Goal: Transaction & Acquisition: Purchase product/service

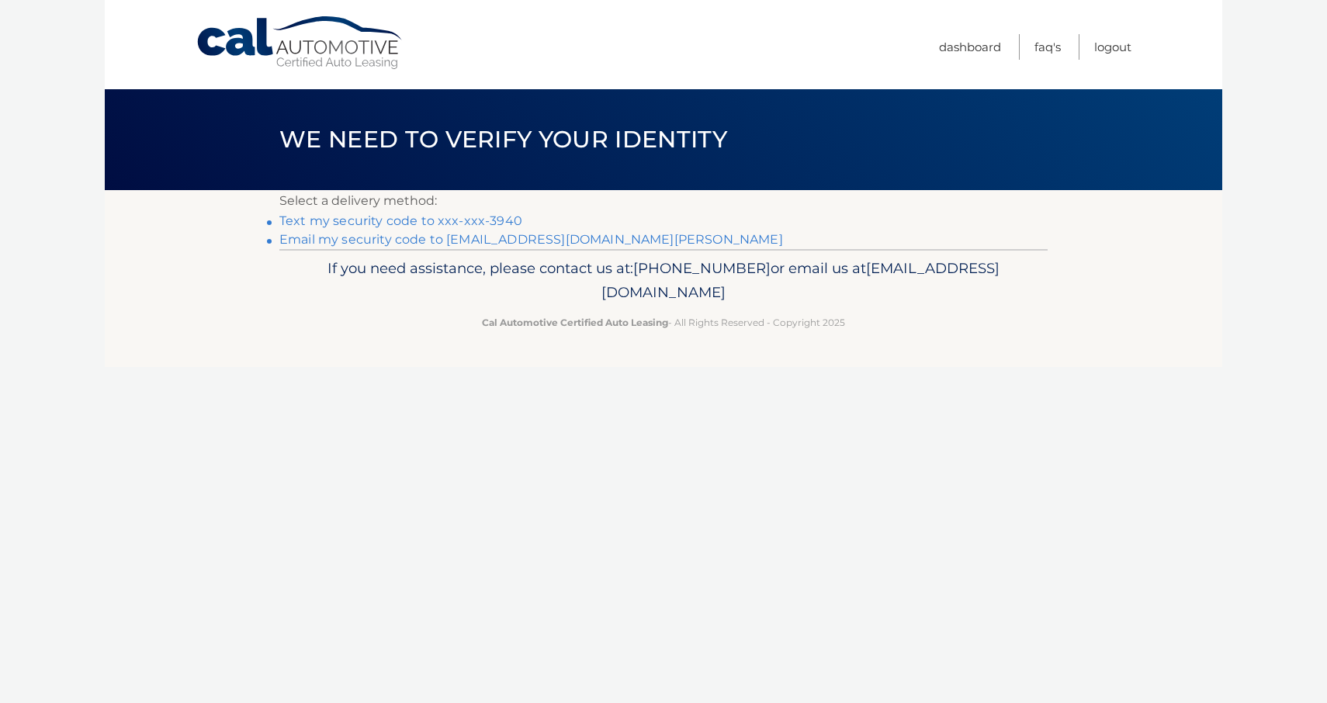
click at [451, 222] on link "Text my security code to xxx-xxx-3940" at bounding box center [400, 220] width 243 height 15
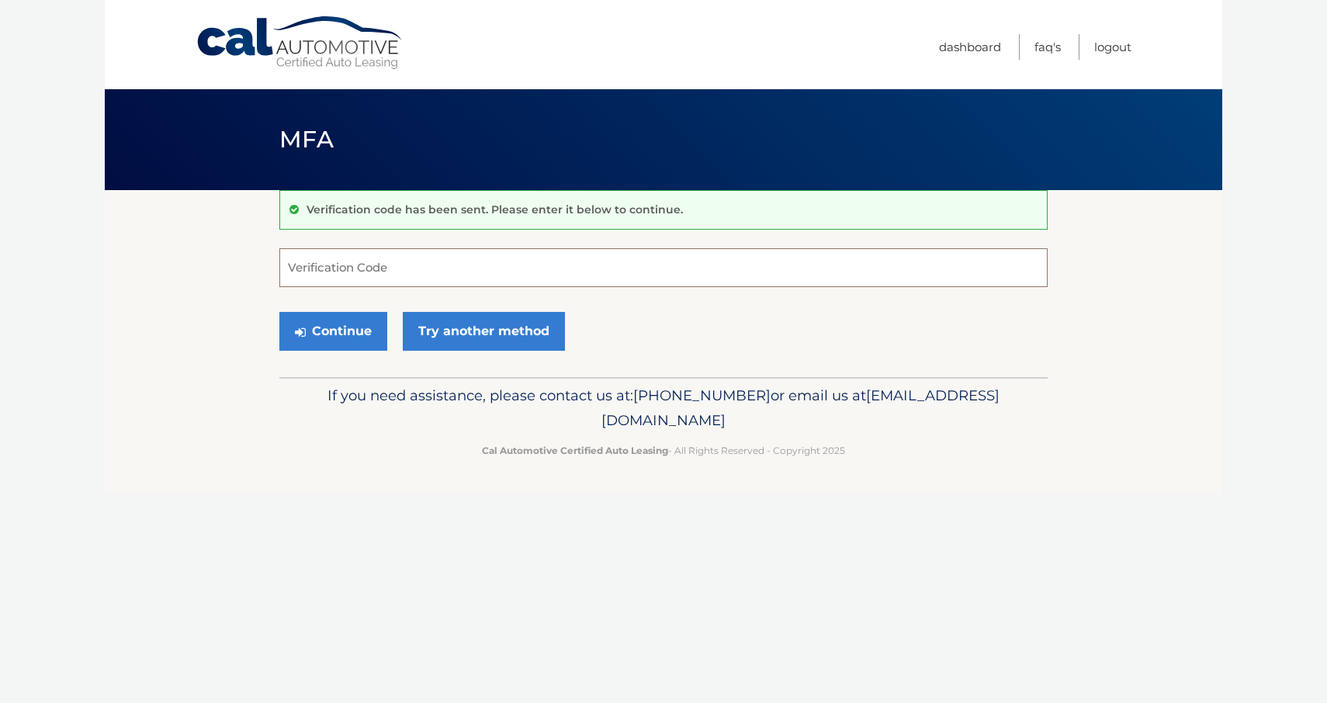
click at [349, 267] on input "Verification Code" at bounding box center [663, 267] width 768 height 39
type input "044419"
click at [331, 331] on button "Continue" at bounding box center [333, 331] width 108 height 39
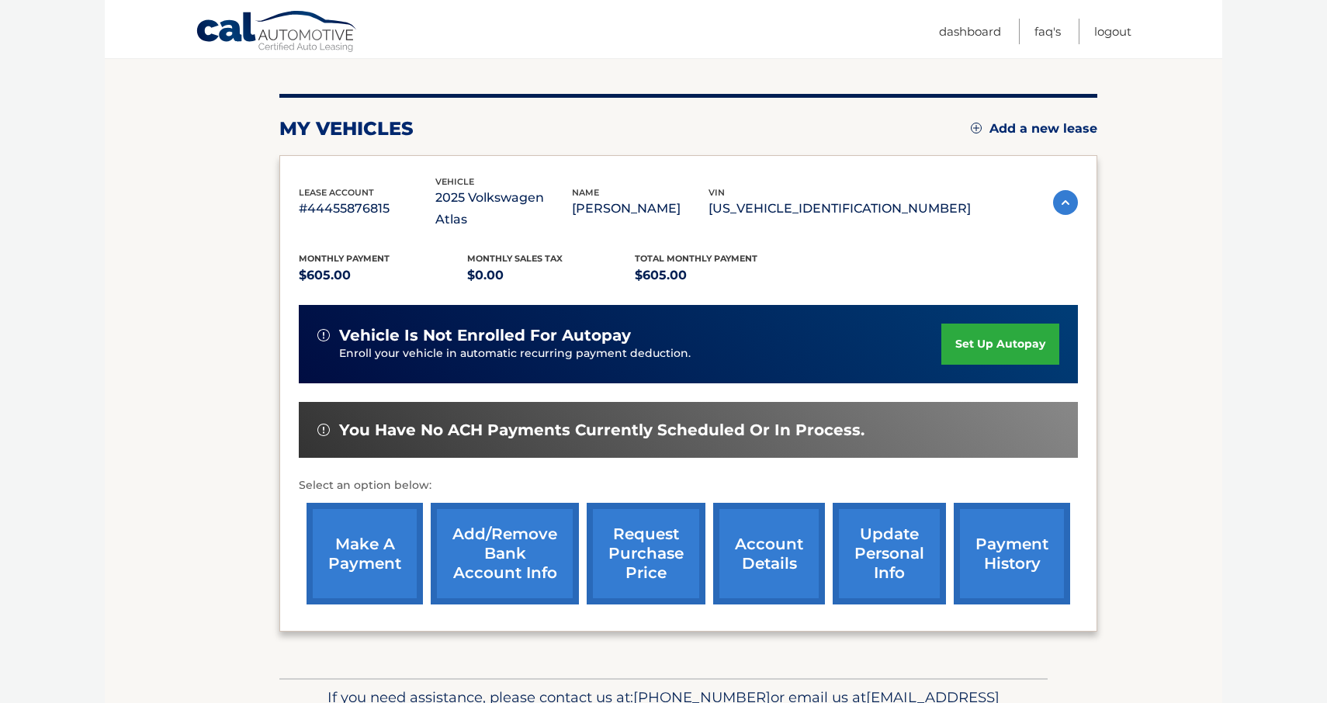
scroll to position [179, 0]
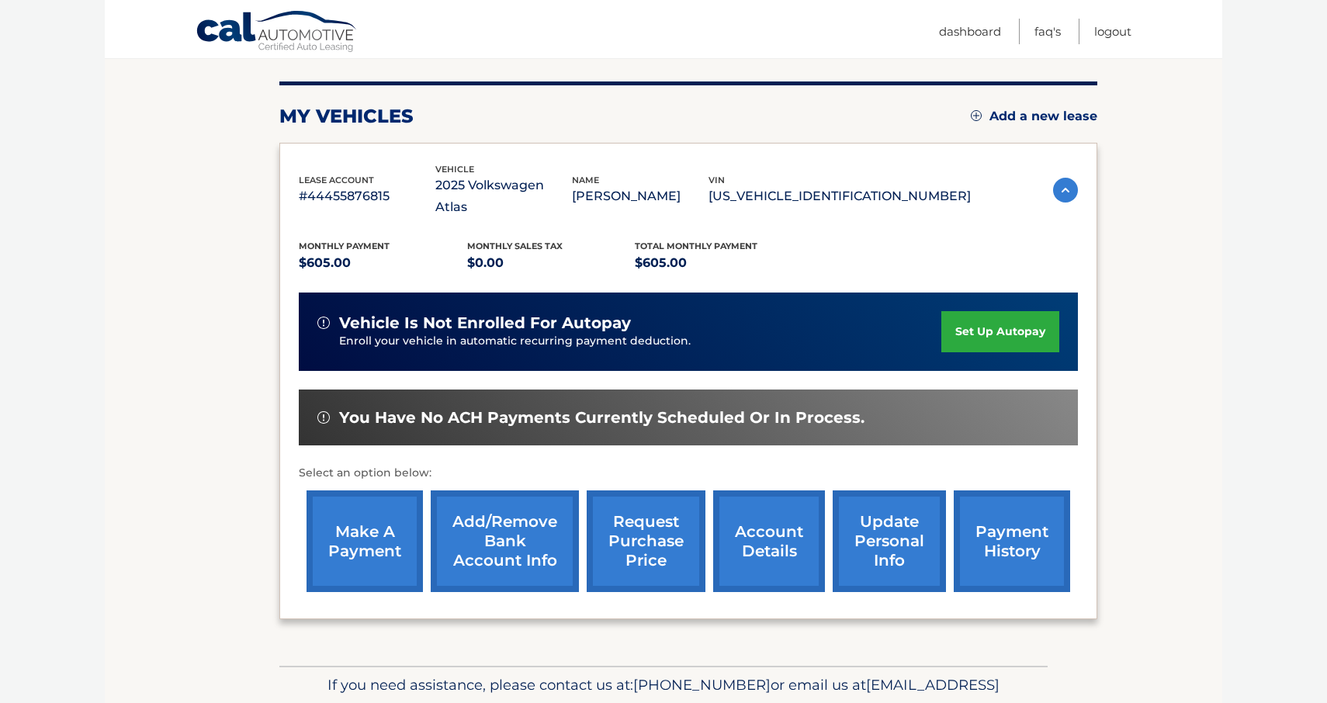
click at [339, 509] on link "make a payment" at bounding box center [365, 542] width 116 height 102
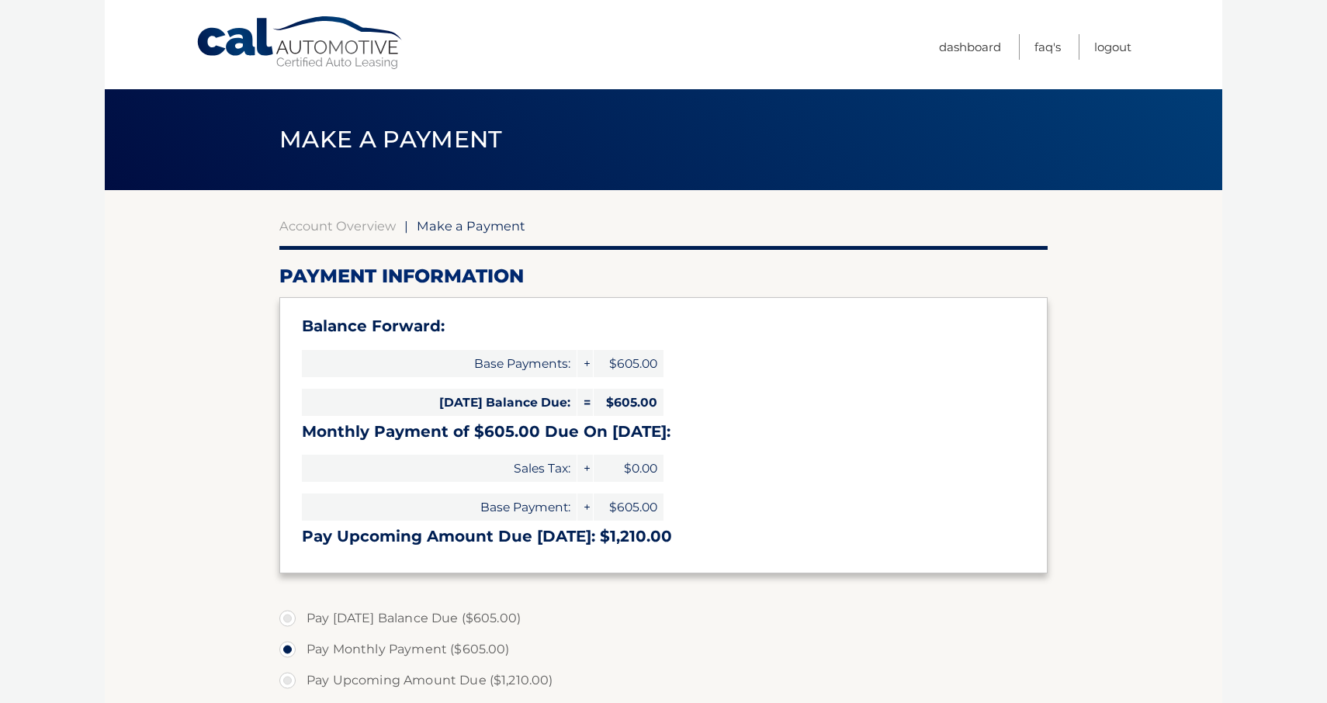
select select "OTAzMzQzMDItMjk4NC00ZTFhLTliOWItYzQ5YWI3MjI5ODlk"
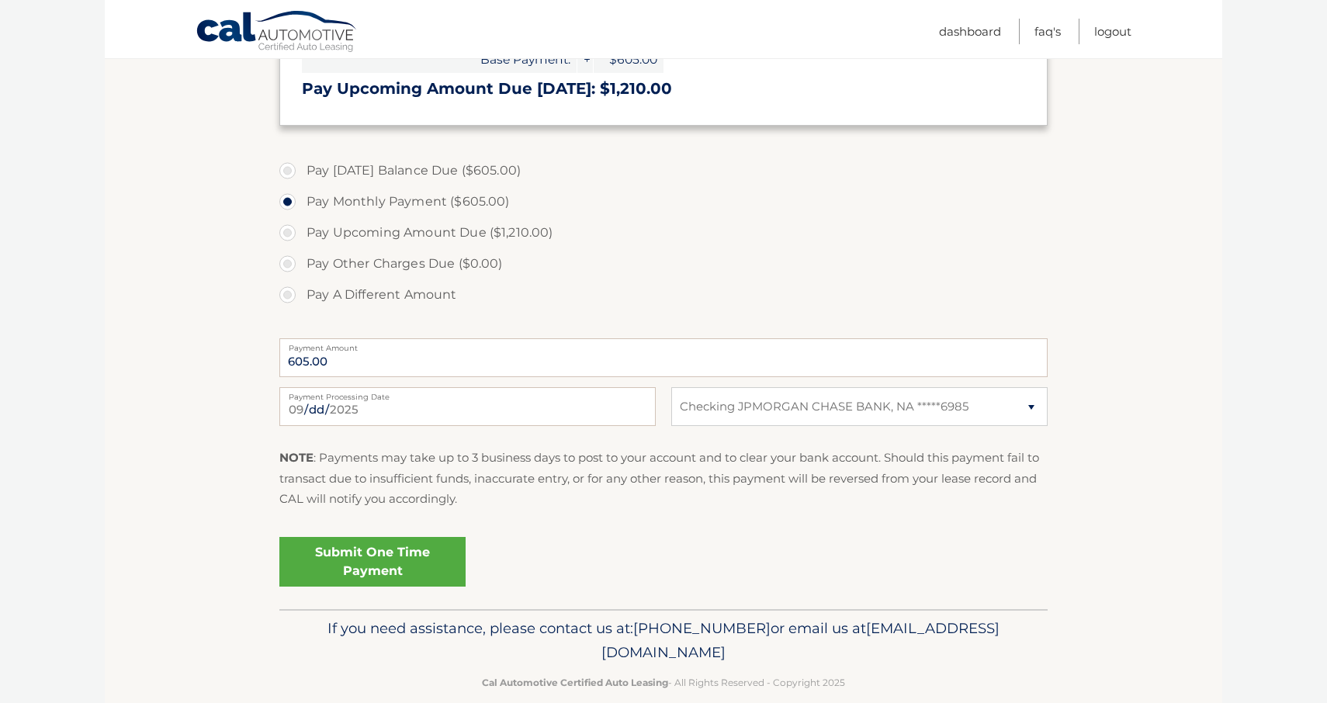
scroll to position [449, 0]
click at [404, 550] on link "Submit One Time Payment" at bounding box center [372, 561] width 186 height 50
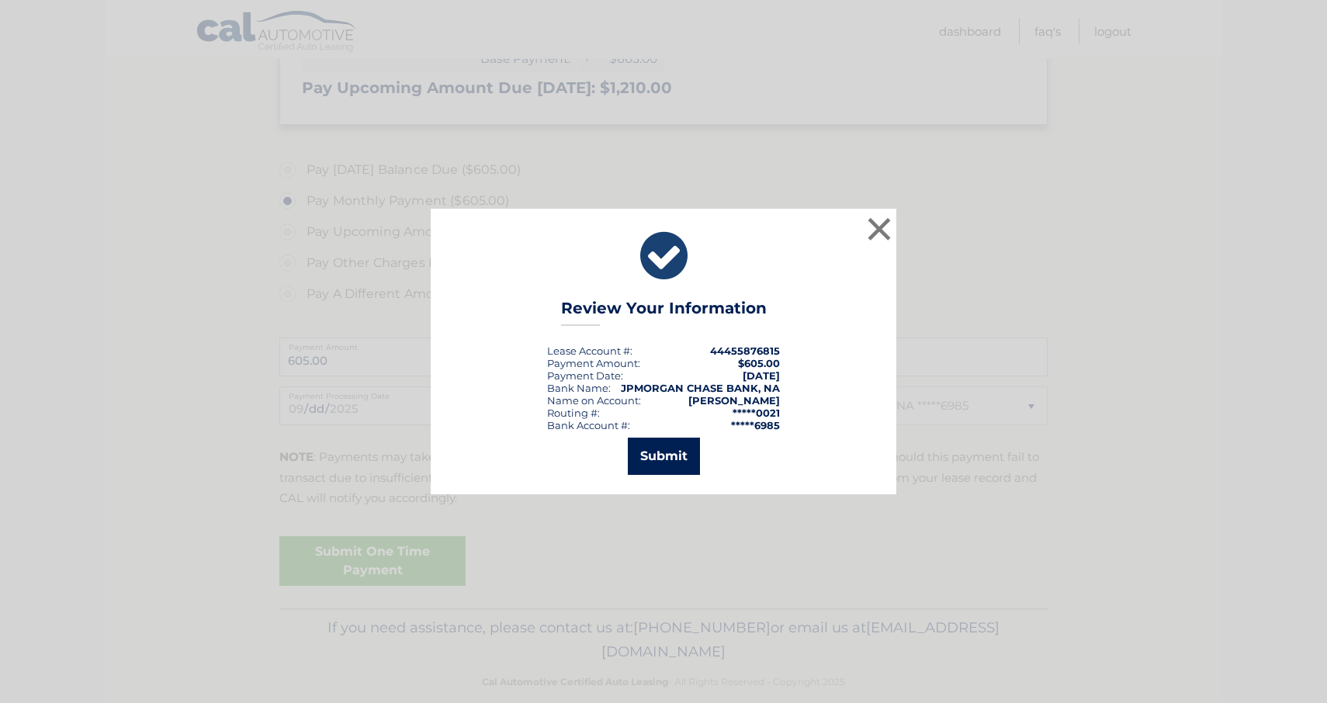
click at [653, 456] on button "Submit" at bounding box center [664, 456] width 72 height 37
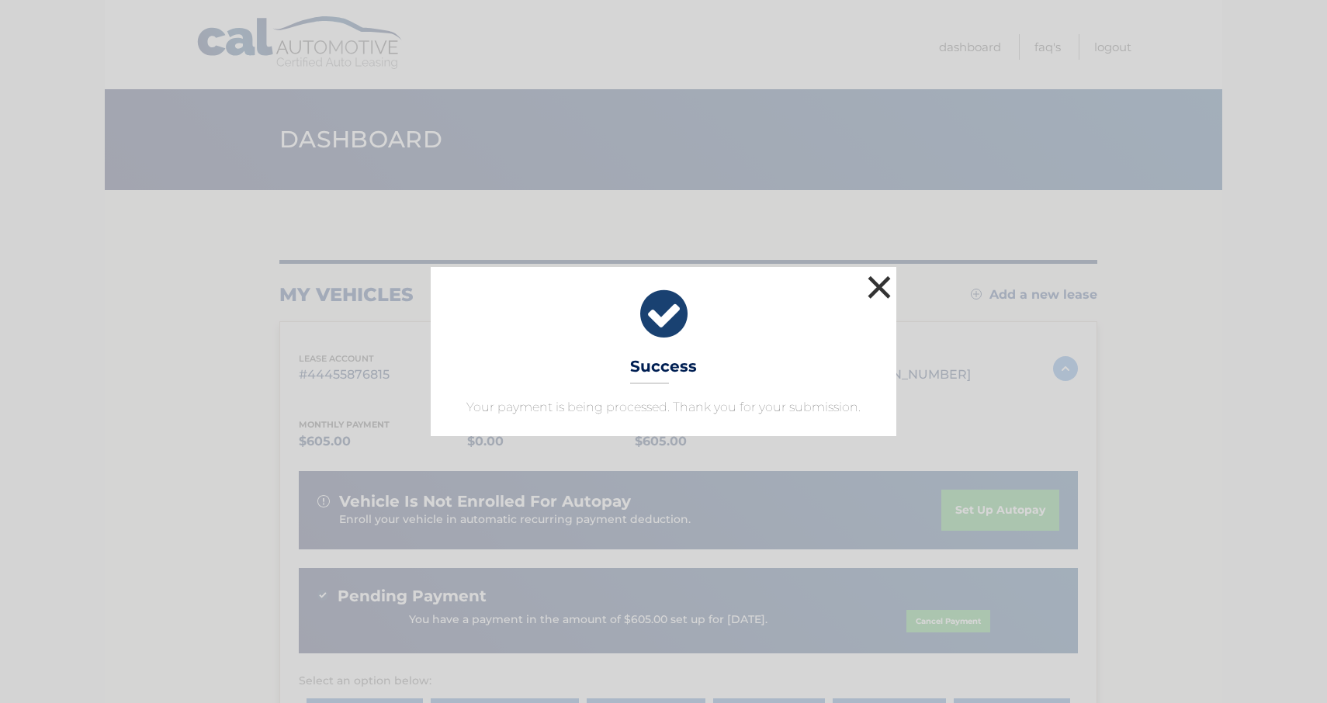
click at [878, 286] on button "×" at bounding box center [879, 287] width 31 height 31
